Goal: Information Seeking & Learning: Check status

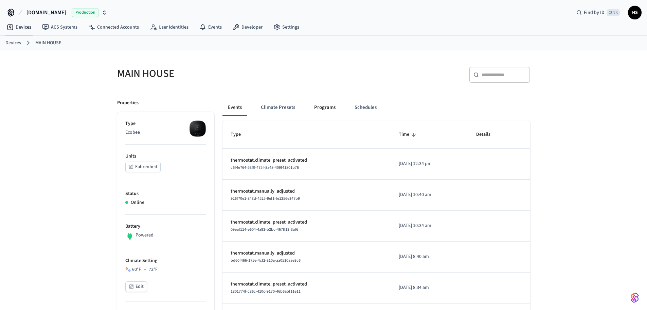
click at [337, 106] on button "Programs" at bounding box center [325, 107] width 32 height 16
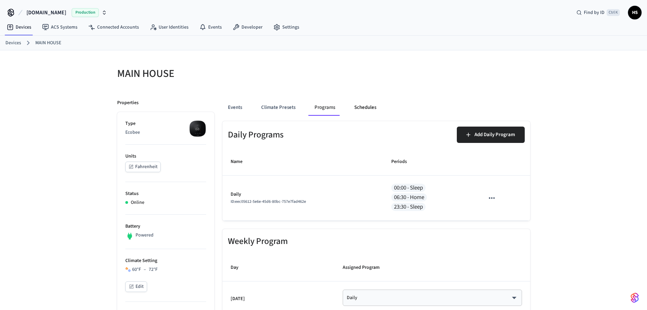
click at [370, 106] on button "Schedules" at bounding box center [365, 107] width 33 height 16
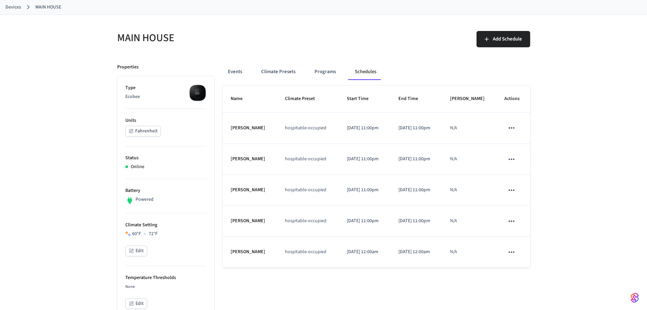
scroll to position [34, 0]
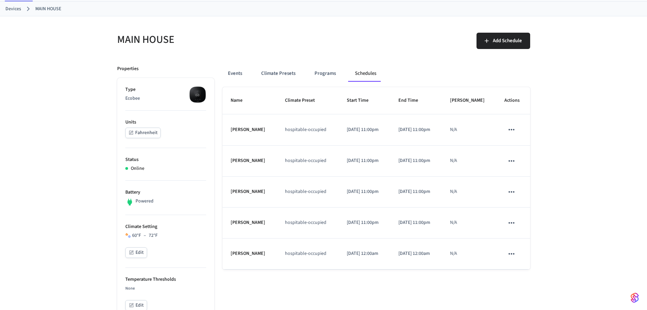
drag, startPoint x: 69, startPoint y: 192, endPoint x: 75, endPoint y: 179, distance: 14.3
click at [248, 74] on div "Events Climate Presets Programs Schedules" at bounding box center [377, 73] width 308 height 16
click at [241, 74] on button "Events" at bounding box center [235, 73] width 25 height 16
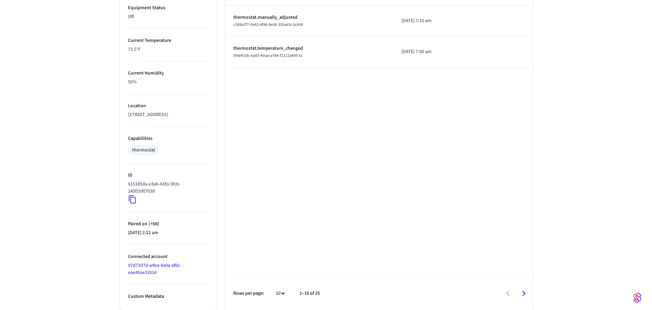
scroll to position [397, 0]
click at [280, 285] on li "100" at bounding box center [275, 290] width 18 height 18
type input "***"
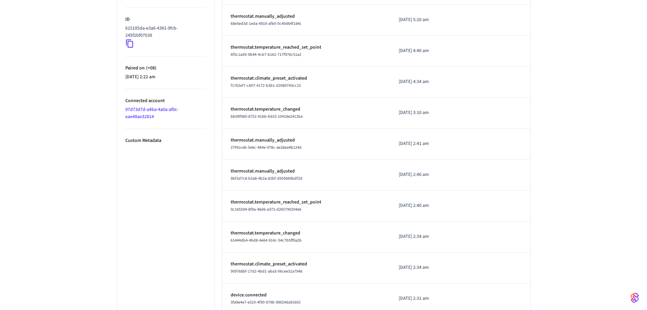
scroll to position [543, 0]
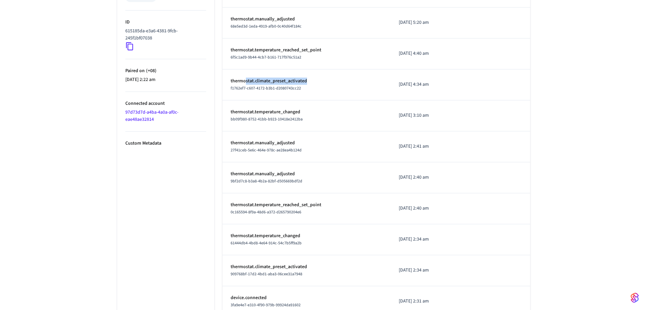
drag, startPoint x: 313, startPoint y: 83, endPoint x: 241, endPoint y: 80, distance: 72.1
click at [242, 80] on p "thermostat.climate_preset_activated" at bounding box center [307, 80] width 152 height 7
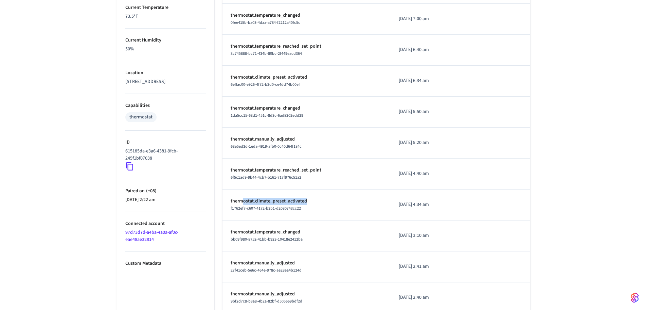
scroll to position [407, 0]
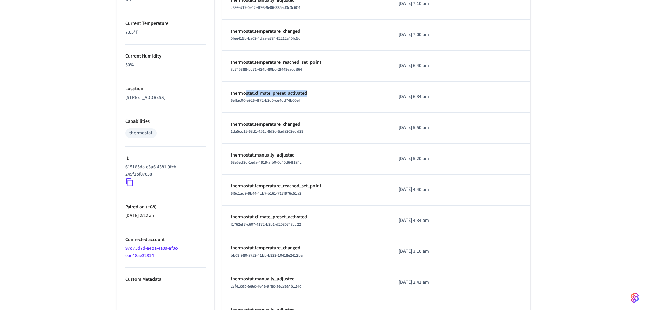
drag, startPoint x: 314, startPoint y: 94, endPoint x: 245, endPoint y: 94, distance: 68.6
click at [245, 94] on p "thermostat.climate_preset_activated" at bounding box center [307, 93] width 152 height 7
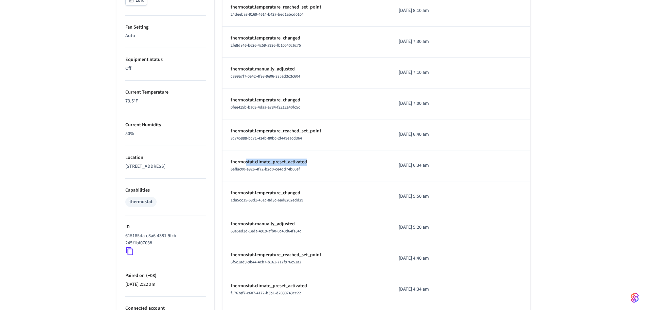
scroll to position [339, 0]
click at [561, 176] on div "MAIN HOUSE ​ ​ Properties Type Ecobee Units Fahrenheit Status Online Battery Po…" at bounding box center [323, 163] width 647 height 904
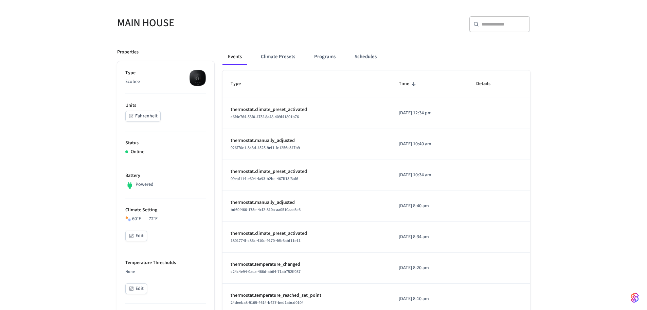
scroll to position [0, 0]
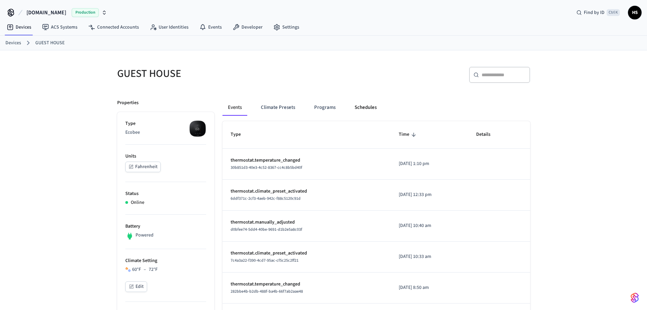
click at [371, 105] on button "Schedules" at bounding box center [365, 107] width 33 height 16
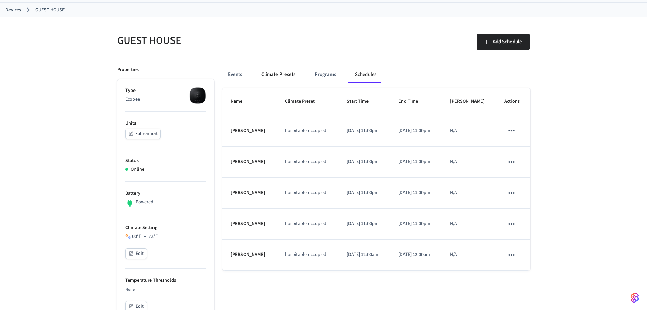
scroll to position [34, 0]
click at [368, 77] on button "Schedules" at bounding box center [366, 73] width 32 height 16
click at [323, 76] on button "Programs" at bounding box center [325, 73] width 32 height 16
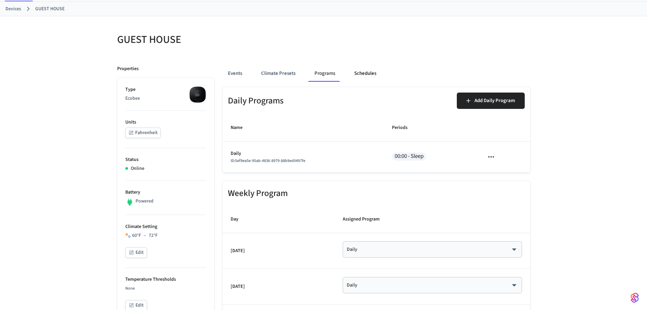
click at [373, 73] on button "Schedules" at bounding box center [365, 73] width 33 height 16
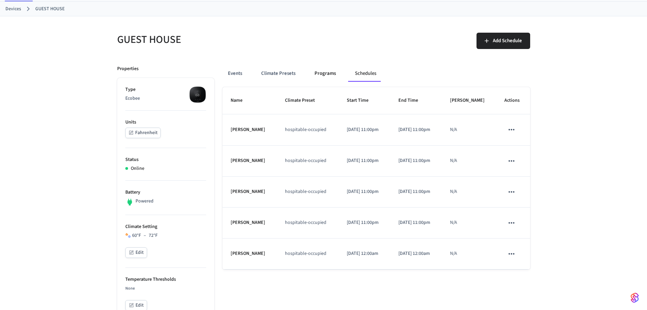
click at [337, 72] on button "Programs" at bounding box center [325, 73] width 32 height 16
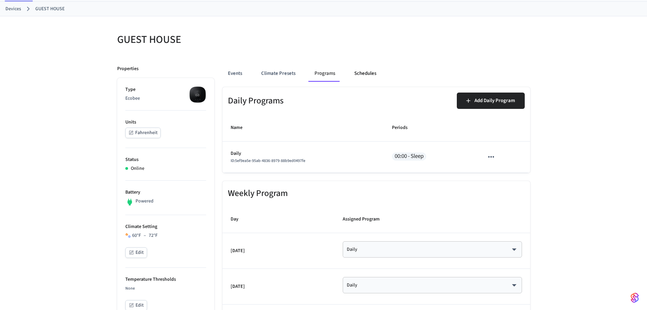
click at [381, 74] on button "Schedules" at bounding box center [365, 73] width 33 height 16
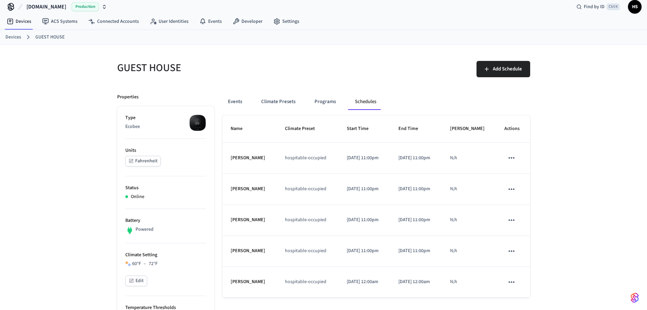
scroll to position [0, 0]
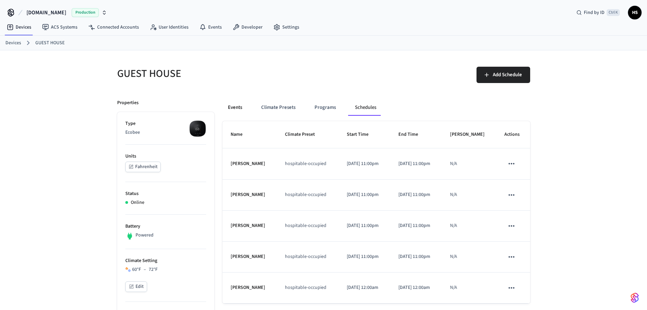
drag, startPoint x: 243, startPoint y: 103, endPoint x: 241, endPoint y: 106, distance: 3.6
click at [241, 106] on button "Events" at bounding box center [235, 107] width 25 height 16
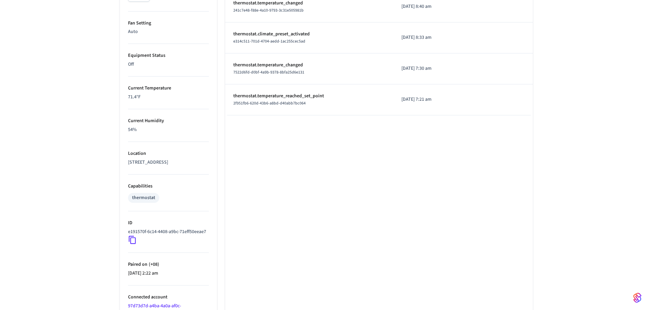
scroll to position [397, 0]
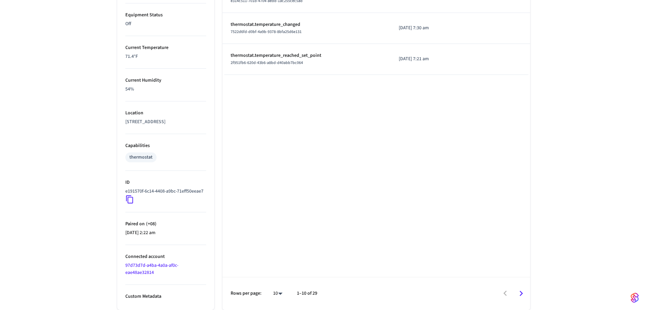
click at [277, 289] on li "100" at bounding box center [275, 290] width 18 height 18
type input "***"
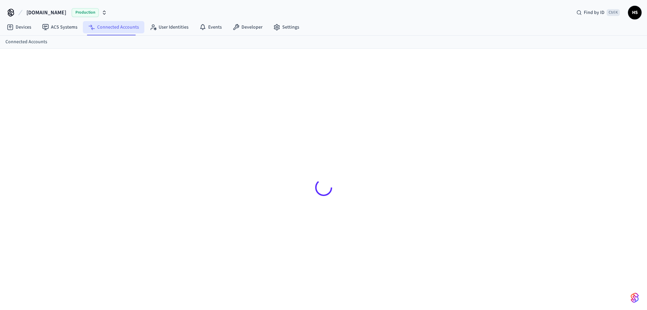
click at [125, 25] on link "Connected Accounts" at bounding box center [114, 27] width 62 height 12
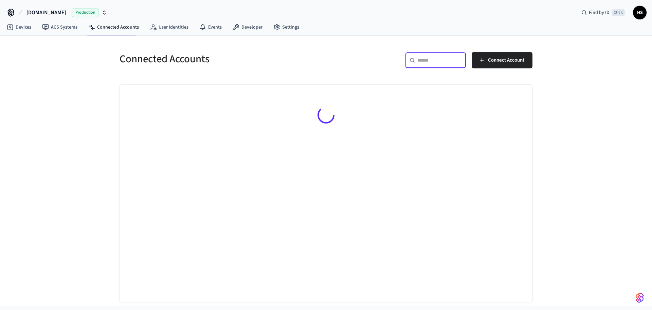
click at [428, 58] on input "text" at bounding box center [440, 60] width 44 height 7
paste input "**********"
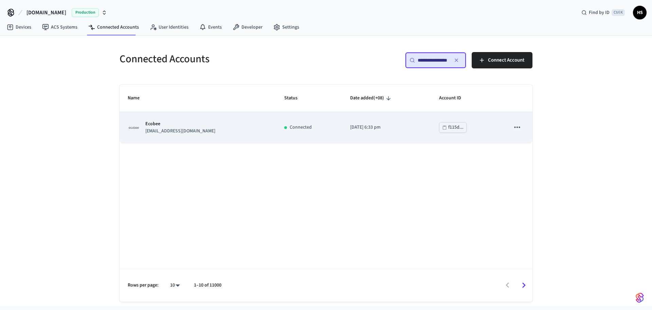
type input "**********"
click at [276, 131] on td "Connected" at bounding box center [309, 127] width 66 height 31
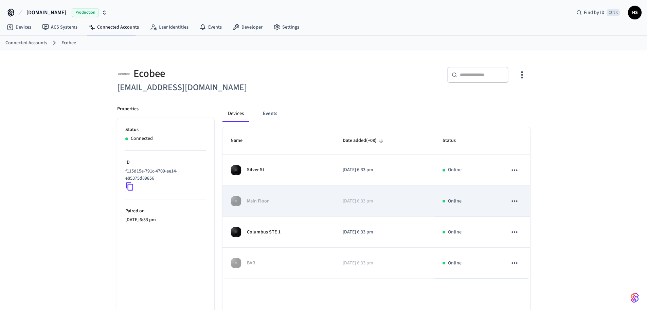
click at [331, 203] on td "Main Floor" at bounding box center [279, 201] width 112 height 31
click at [343, 203] on p "2025/07/27 at 6:33 pm" at bounding box center [385, 200] width 84 height 7
click at [297, 197] on div "Main Floor" at bounding box center [279, 200] width 96 height 11
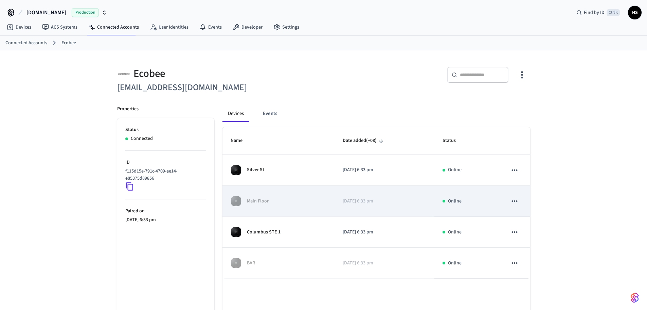
click at [297, 197] on div "Main Floor" at bounding box center [279, 200] width 96 height 11
click at [347, 198] on p "2025/07/27 at 6:33 pm" at bounding box center [385, 200] width 84 height 7
